Goal: Transaction & Acquisition: Purchase product/service

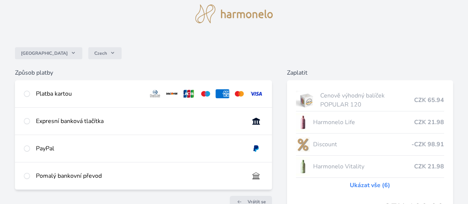
scroll to position [37, 0]
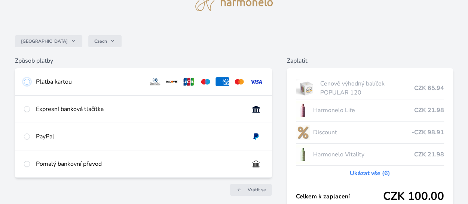
click at [28, 82] on input "radio" at bounding box center [27, 82] width 6 height 6
radio input "true"
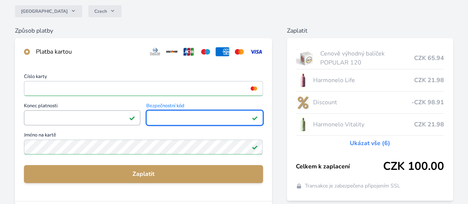
scroll to position [112, 0]
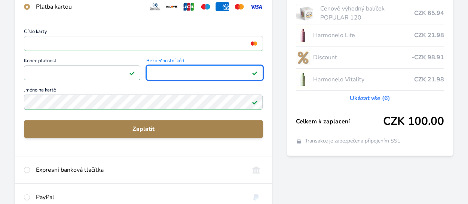
click at [146, 126] on span "Zaplatit" at bounding box center [143, 128] width 227 height 9
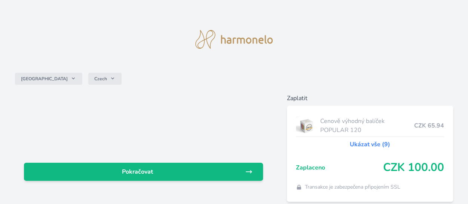
click at [223, 39] on img at bounding box center [234, 39] width 78 height 19
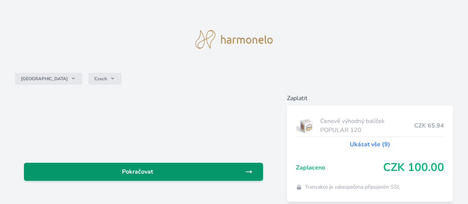
click at [155, 167] on link "Pokračovat" at bounding box center [143, 171] width 239 height 18
